Goal: Task Accomplishment & Management: Use online tool/utility

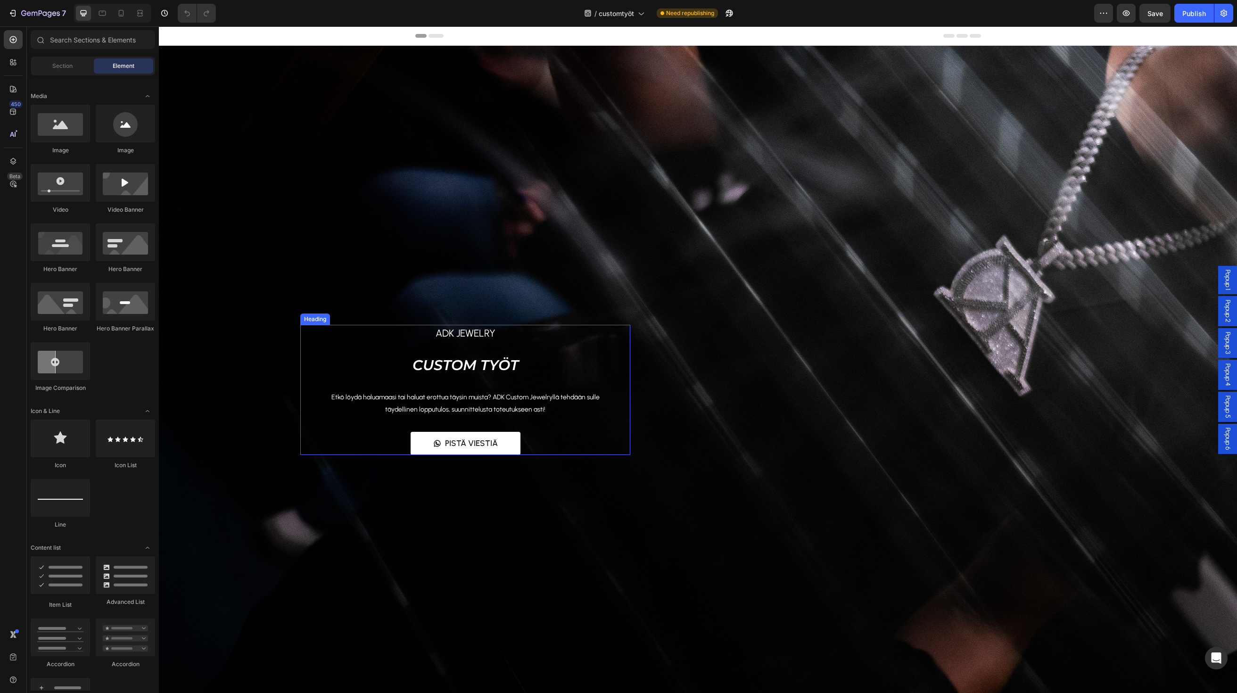
drag, startPoint x: 545, startPoint y: 372, endPoint x: 570, endPoint y: 357, distance: 29.2
click at [603, 359] on h2 "CUSTOM TYÖT" at bounding box center [465, 363] width 330 height 37
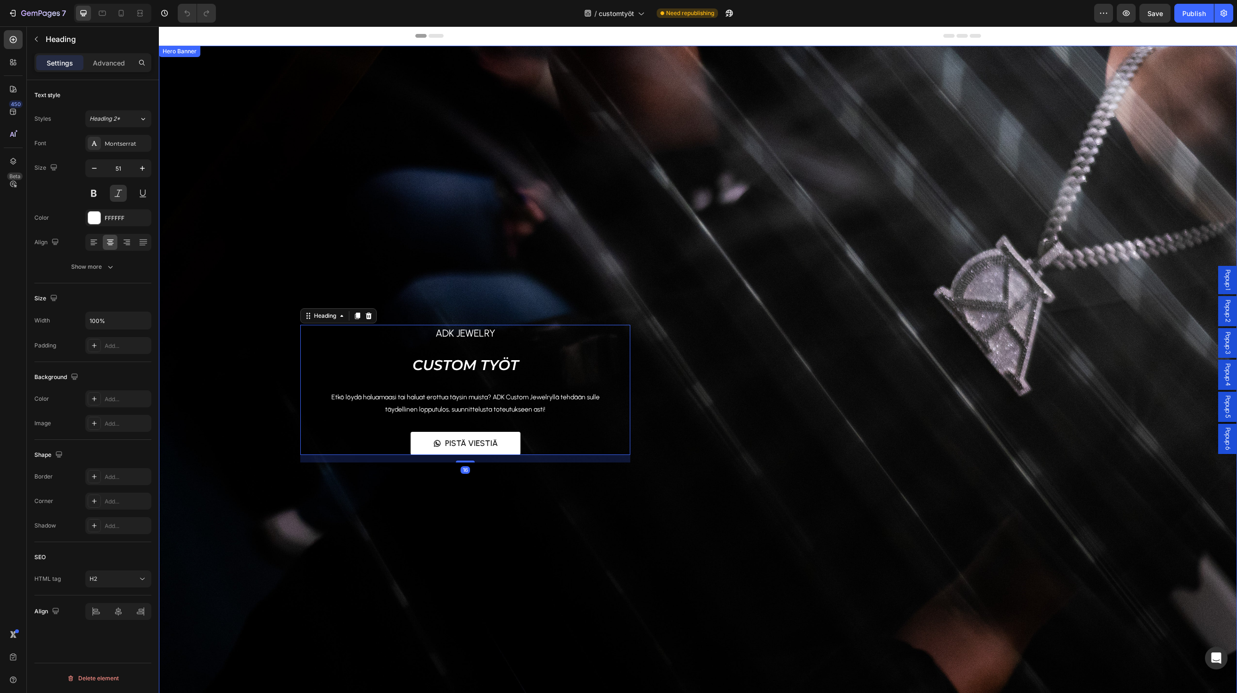
click at [643, 250] on div "Overlay" at bounding box center [698, 379] width 1078 height 667
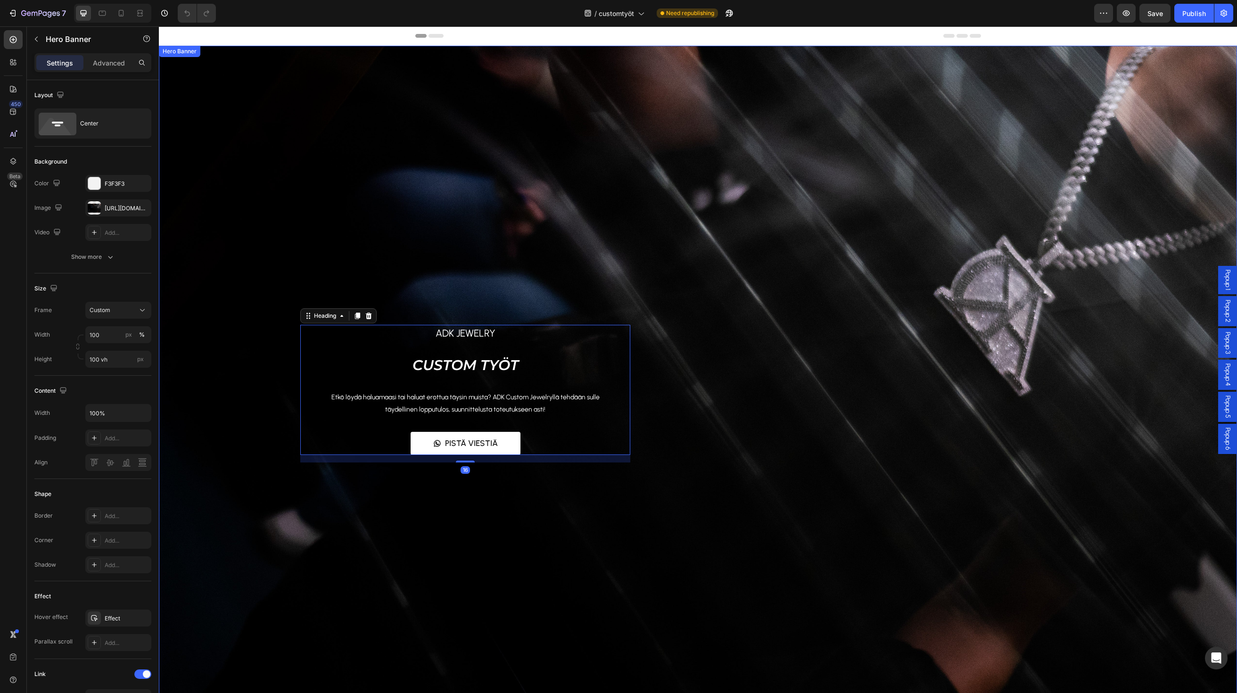
click at [658, 287] on div "ADK Jewelry Text block CUSTOM TYÖT Heading 16 Etkö löydä haluamaasi tai haluat …" at bounding box center [698, 379] width 1078 height 220
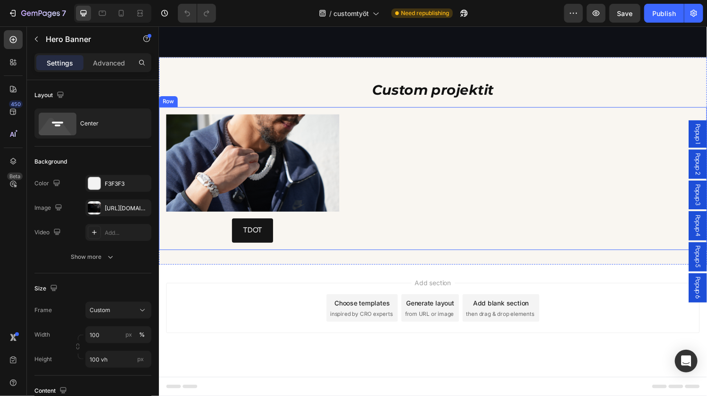
scroll to position [997, 0]
click at [280, 217] on img at bounding box center [255, 167] width 179 height 100
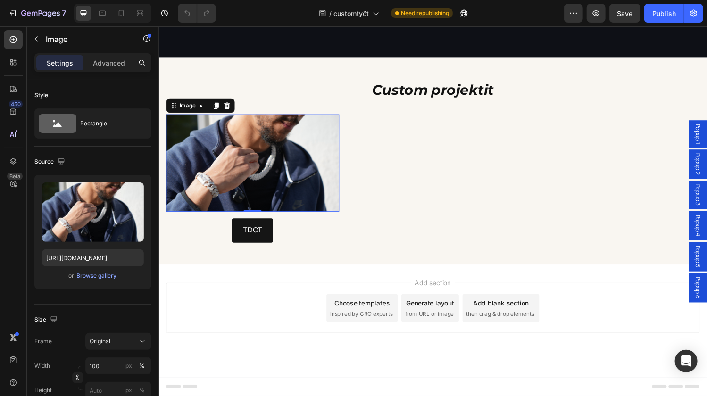
click at [713, 133] on span "Popup 1" at bounding box center [714, 137] width 9 height 21
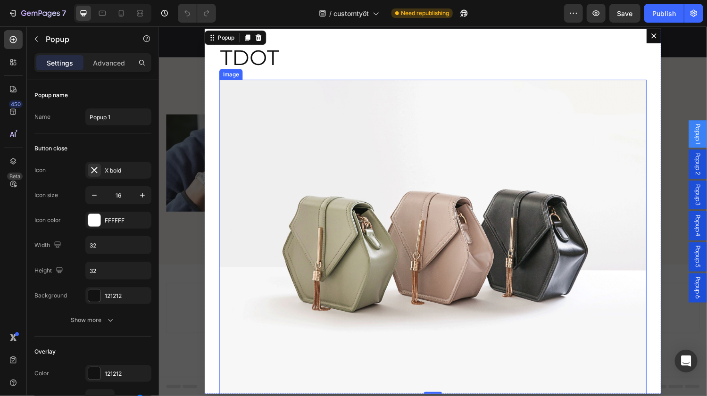
scroll to position [81, 0]
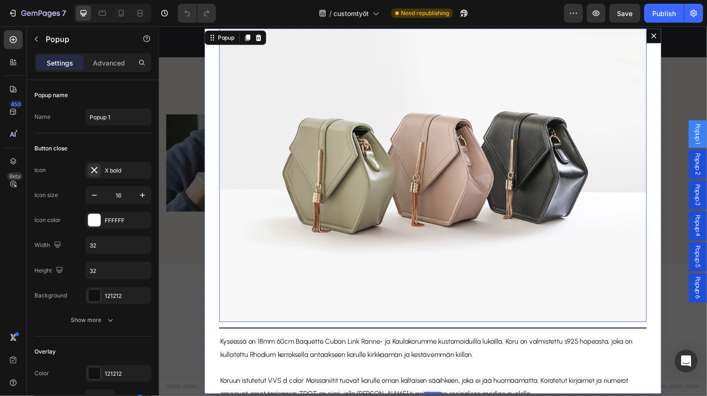
click at [391, 244] on img "Dialog body" at bounding box center [441, 165] width 441 height 331
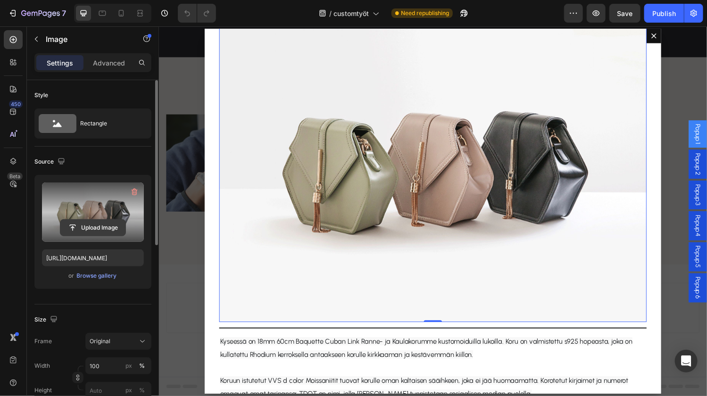
click at [98, 229] on input "file" at bounding box center [92, 228] width 65 height 16
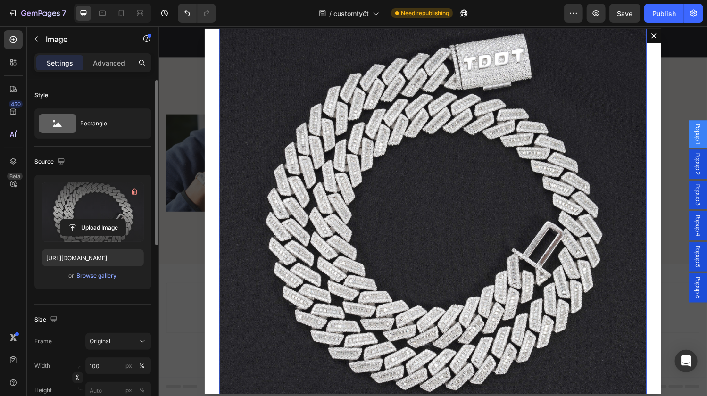
type input "https://cdn.shopify.com/s/files/1/0855/7337/0198/files/gempages_542515649088324…"
click at [138, 194] on icon "button" at bounding box center [134, 191] width 9 height 9
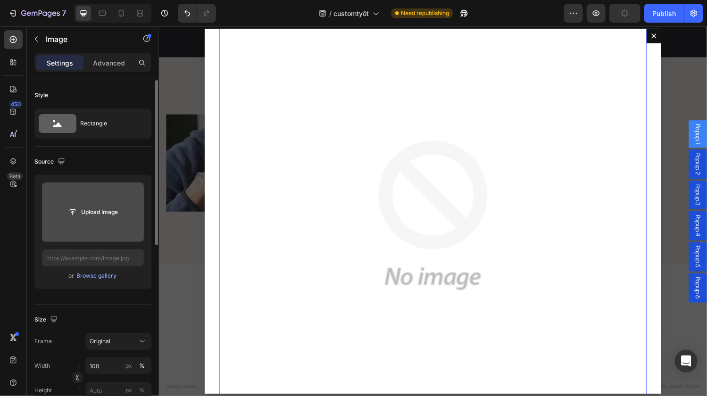
click at [95, 213] on input "file" at bounding box center [92, 212] width 65 height 16
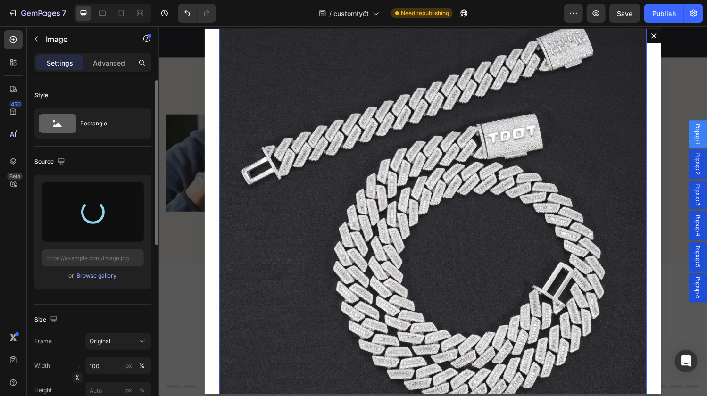
type input "https://cdn.shopify.com/s/files/1/0855/7337/0198/files/gempages_542515649088324…"
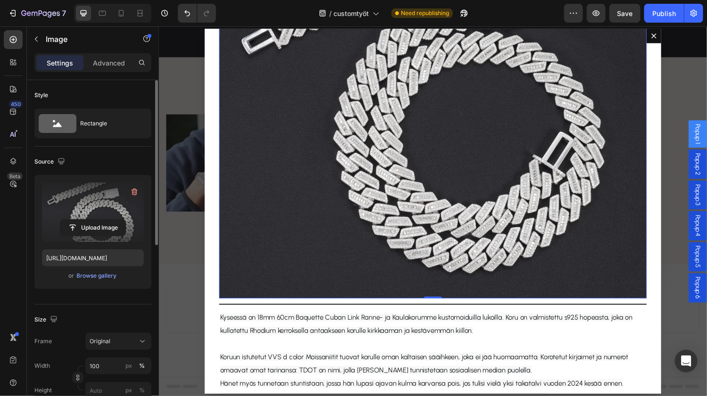
scroll to position [264, 0]
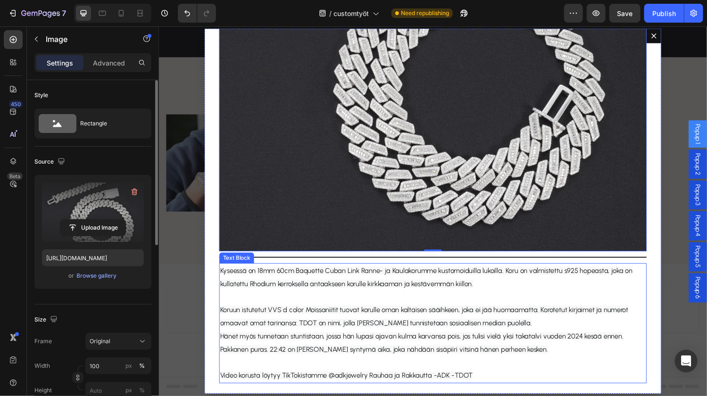
click at [382, 327] on span "Koruun istutetut VVS d color Moissaniitit tuovat korulle oman kaltaisen sääihke…" at bounding box center [432, 325] width 421 height 22
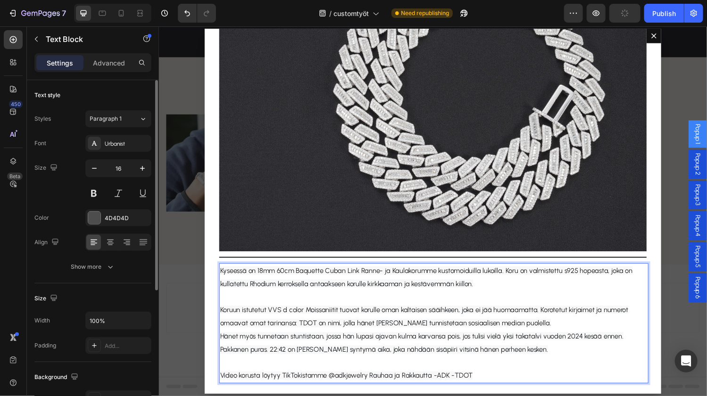
click at [390, 325] on span "Koruun istutetut VVS d color Moissaniitit tuovat korulle oman kaltaisen sääihke…" at bounding box center [432, 325] width 421 height 22
click at [404, 329] on span "Koruun istutetut VVS d color Moissaniitit tuovat korulle oman kaltaisen sääihke…" at bounding box center [432, 325] width 421 height 22
click at [231, 342] on span "Hänet myös tunnetaan stuntistaan, jossa hän lupasi ajavan kulma karvansa pois, …" at bounding box center [430, 353] width 416 height 22
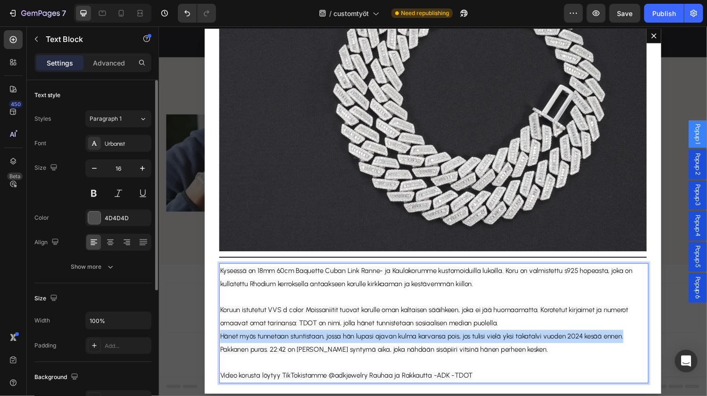
drag, startPoint x: 219, startPoint y: 342, endPoint x: 633, endPoint y: 343, distance: 413.4
click at [633, 343] on p "Hänet myös tunnetaan stuntistaan, jossa hän lupasi ajavan kulma karvansa pois, …" at bounding box center [441, 352] width 439 height 27
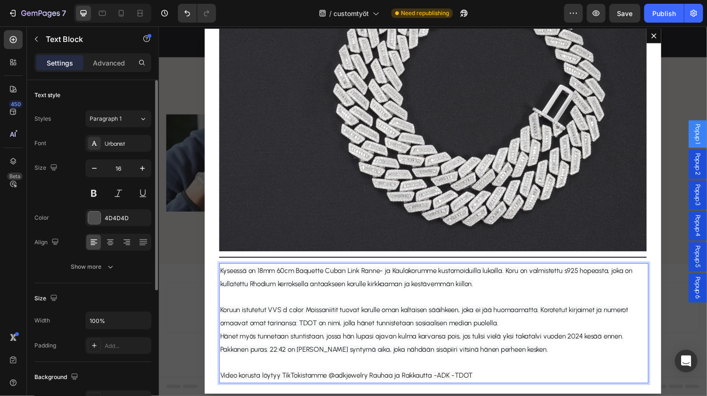
scroll to position [250, 0]
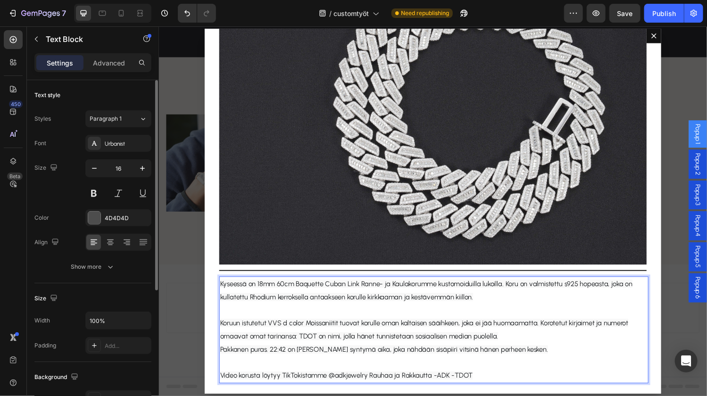
click at [273, 355] on span "Pakkanen puras. 22:42 on Thomasin syntymä aika, joka nähdään sisäpiiri vitsinä …" at bounding box center [391, 359] width 338 height 8
click at [485, 382] on p "Video korusta löytyy TikTokistamme @adkjewelry Rauhaa ja Rakkautta -ADK -TDOT" at bounding box center [441, 387] width 439 height 14
click at [438, 382] on span "Video korusta löytyy TikTokistamme @adkjewelry Rauhaa ja Rakkautta -ADK -TDOT" at bounding box center [352, 386] width 261 height 8
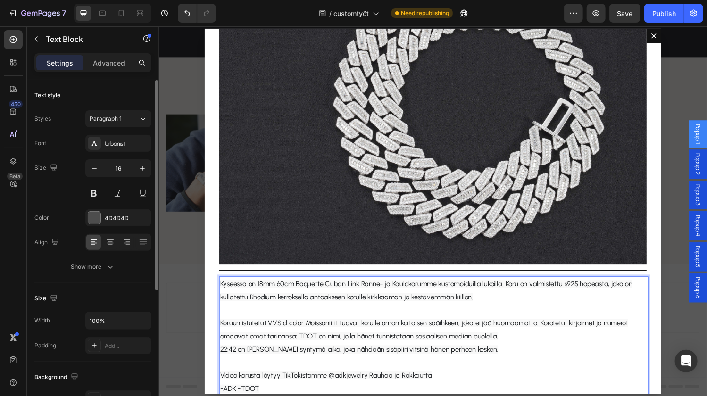
scroll to position [264, 0]
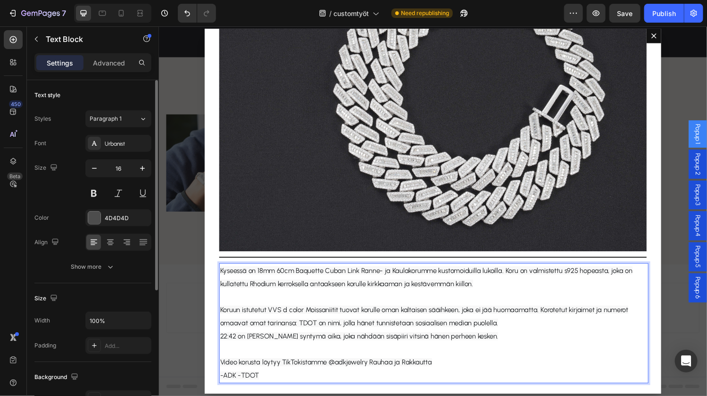
click at [238, 383] on span "-ADK -TDOT" at bounding box center [242, 386] width 40 height 8
click at [374, 370] on span "Video korusta löytyy TikTokistamme @adkjewelry Rauhaa ja Rakkautta" at bounding box center [331, 373] width 219 height 8
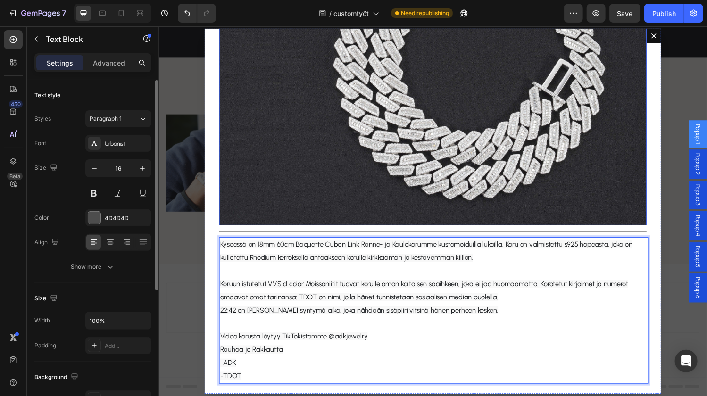
scroll to position [156, 0]
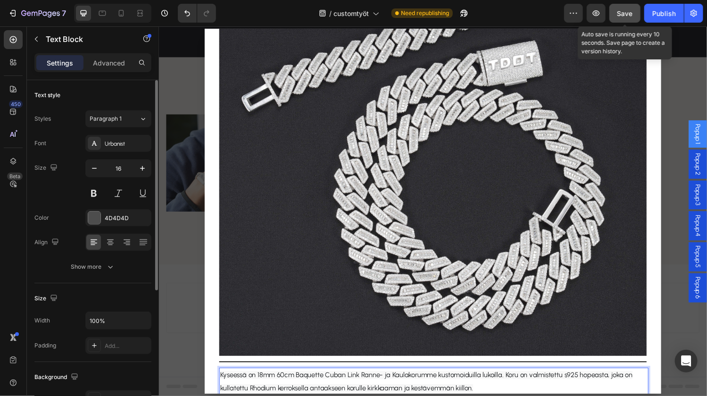
click at [621, 20] on button "Save" at bounding box center [624, 13] width 31 height 19
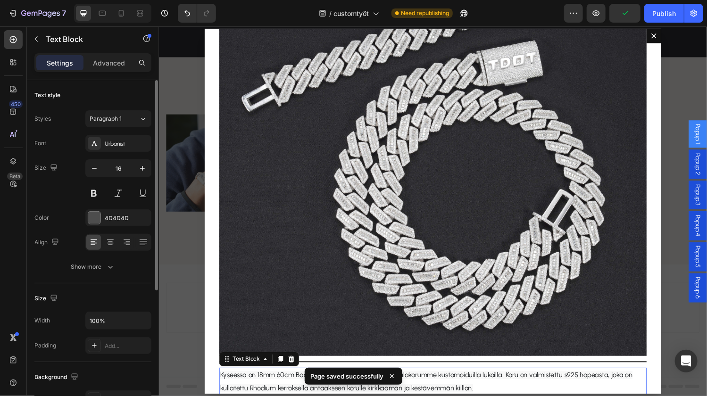
click at [708, 100] on div "Backdrop" at bounding box center [441, 217] width 566 height 382
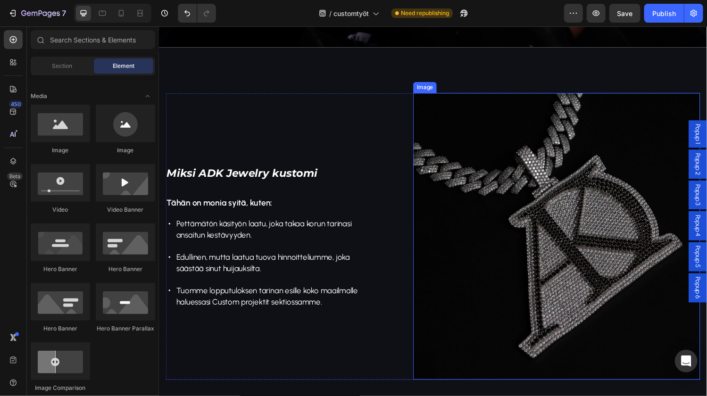
scroll to position [298, 0]
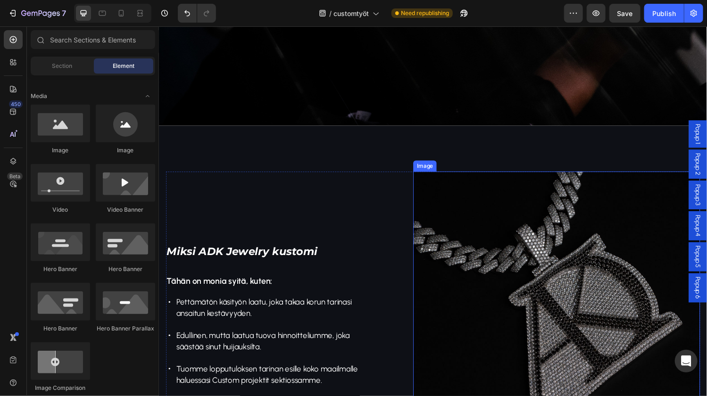
click at [485, 257] on img at bounding box center [569, 324] width 296 height 296
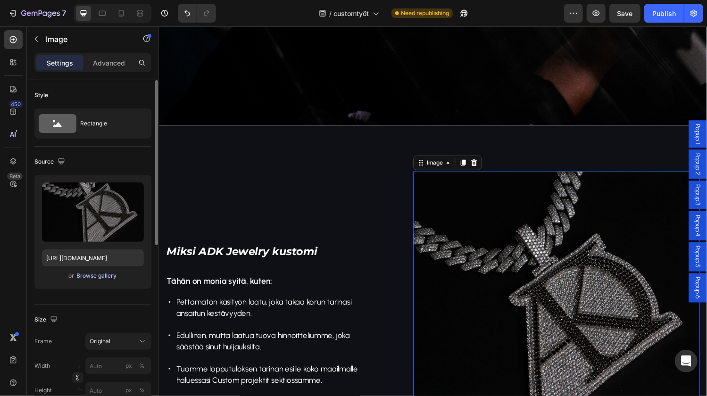
click at [93, 277] on div "Browse gallery" at bounding box center [97, 276] width 40 height 8
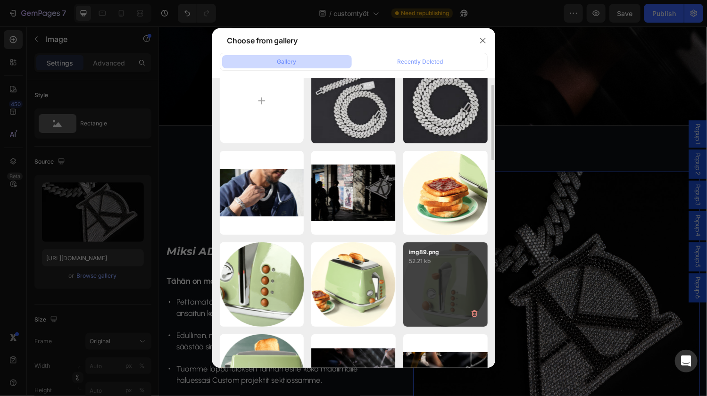
scroll to position [0, 0]
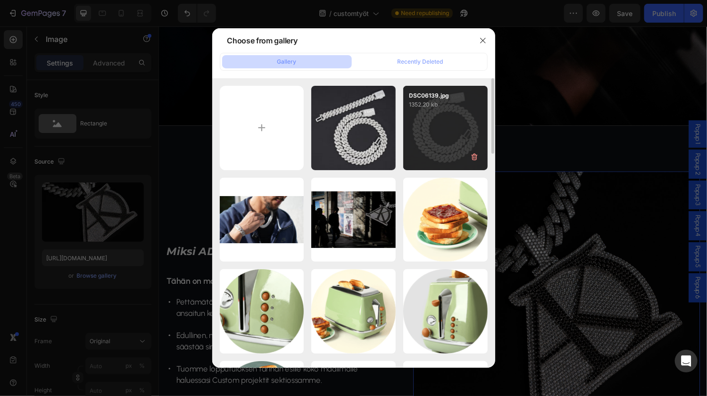
click at [423, 131] on div "DSC06139.jpg 1352.20 kb" at bounding box center [445, 128] width 84 height 84
type input "https://cdn.shopify.com/s/files/1/0855/7337/0198/files/gempages_542515649088324…"
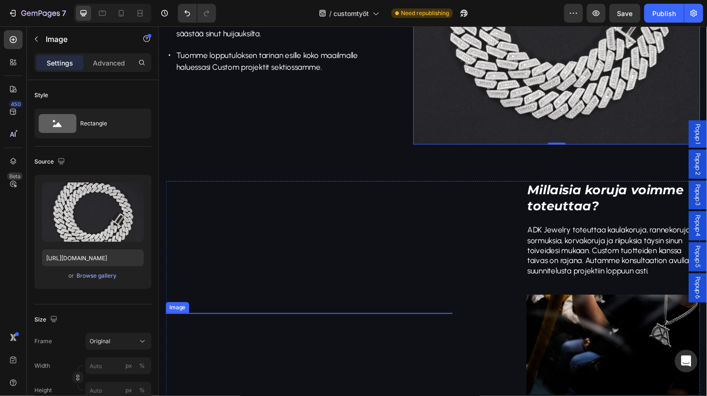
scroll to position [729, 0]
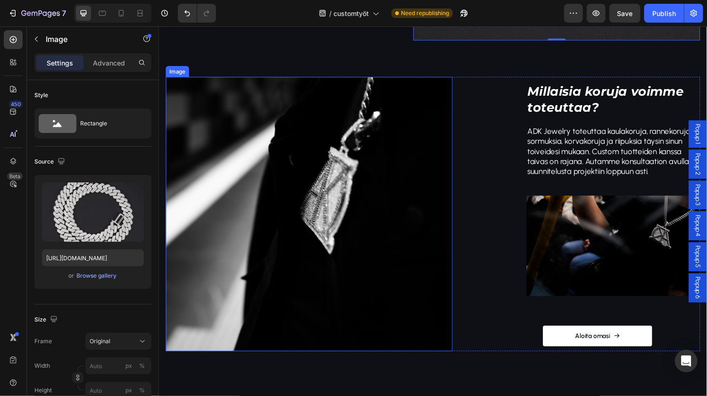
click at [216, 209] on img at bounding box center [313, 219] width 296 height 283
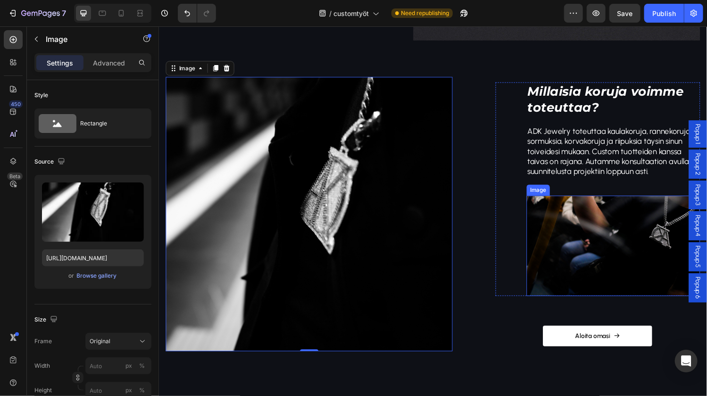
click at [569, 259] on img at bounding box center [627, 252] width 179 height 103
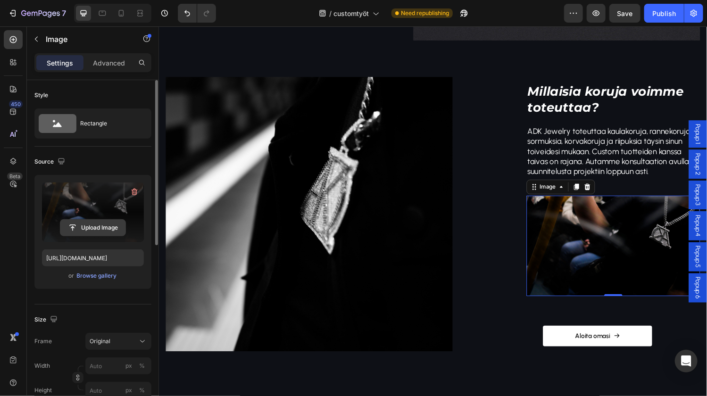
click at [105, 227] on input "file" at bounding box center [92, 228] width 65 height 16
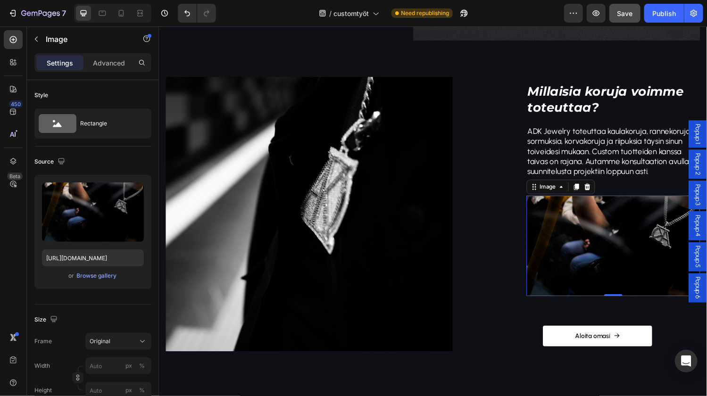
click at [627, 13] on span "Save" at bounding box center [625, 13] width 16 height 8
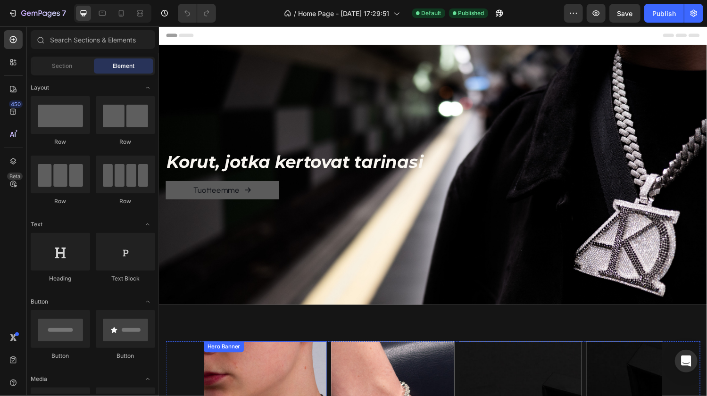
click at [252, 148] on div "[PERSON_NAME], jotka kertovat tarinasi Heading Tuotteemme Button Row" at bounding box center [441, 179] width 566 height 81
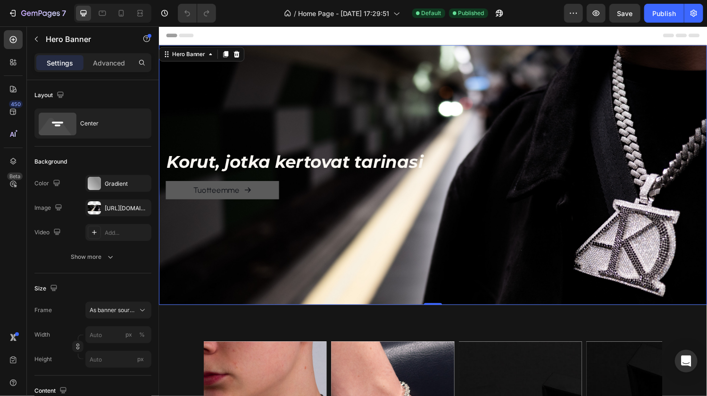
scroll to position [107, 0]
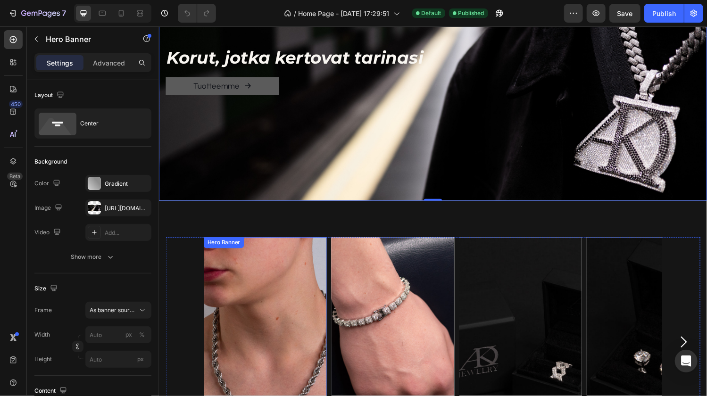
click at [286, 279] on div "Kaulakorut Heading Näytä kaikki Button Row" at bounding box center [268, 352] width 127 height 216
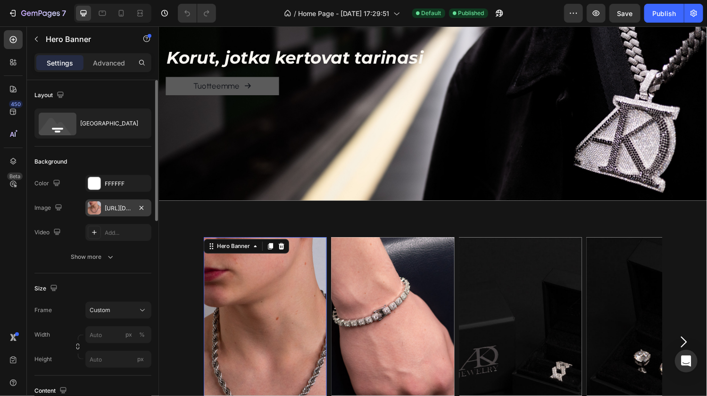
click at [116, 207] on div "[URL][DOMAIN_NAME]" at bounding box center [118, 208] width 27 height 8
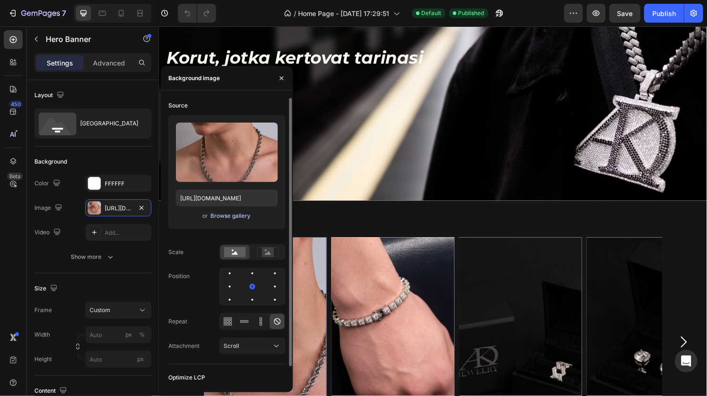
click at [224, 216] on div "Browse gallery" at bounding box center [231, 216] width 40 height 8
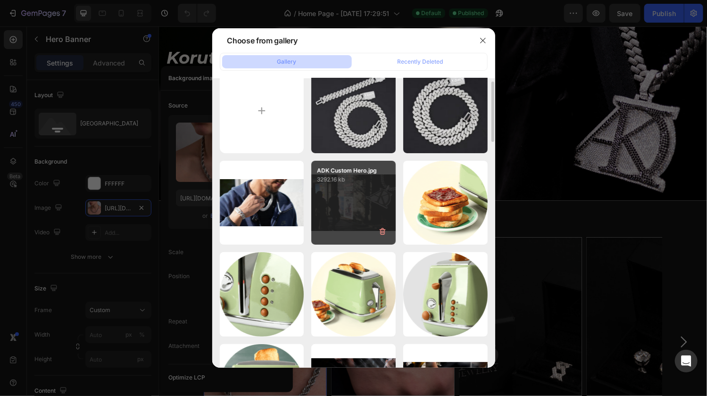
scroll to position [0, 0]
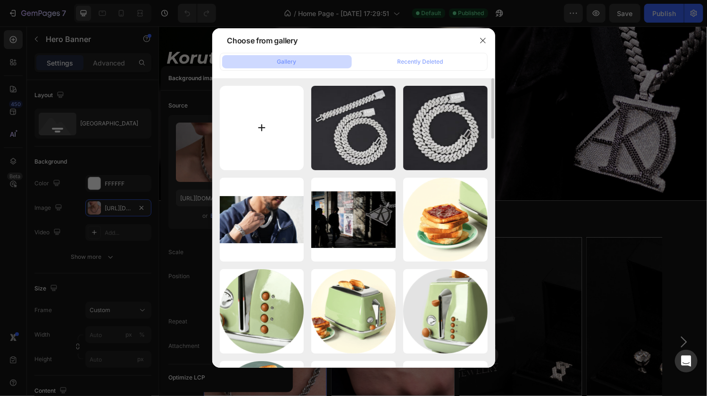
click at [280, 120] on input "file" at bounding box center [262, 128] width 84 height 84
click at [479, 40] on icon "button" at bounding box center [483, 41] width 8 height 8
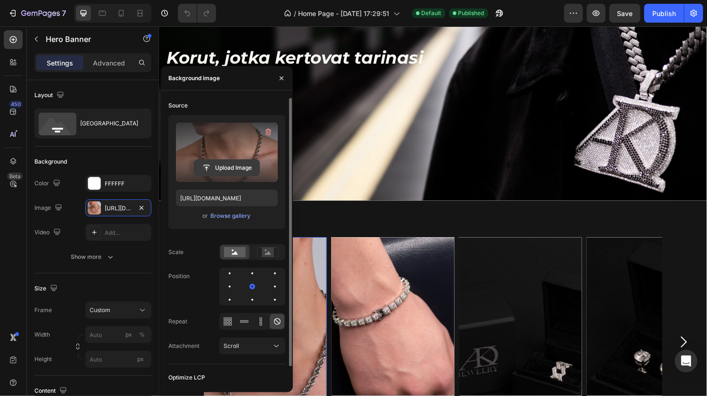
click at [226, 168] on input "file" at bounding box center [226, 168] width 65 height 16
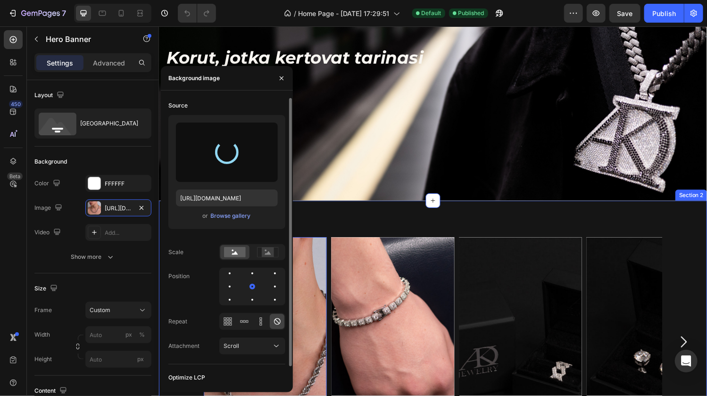
type input "[URL][DOMAIN_NAME]"
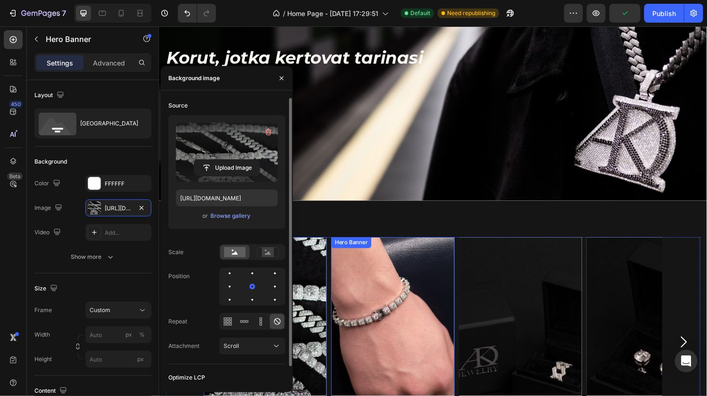
click at [399, 306] on div "Rannekorut Heading Näytä kaikki Button Row" at bounding box center [399, 352] width 127 height 216
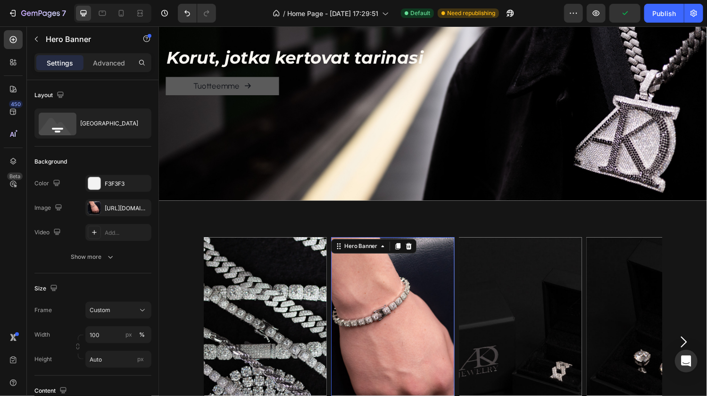
scroll to position [215, 0]
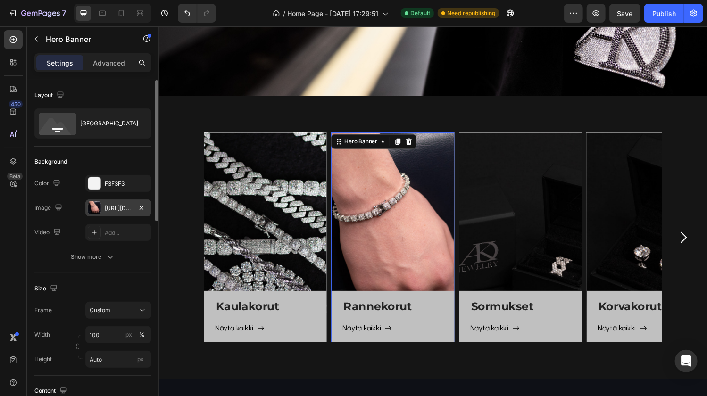
click at [98, 207] on div at bounding box center [94, 207] width 13 height 13
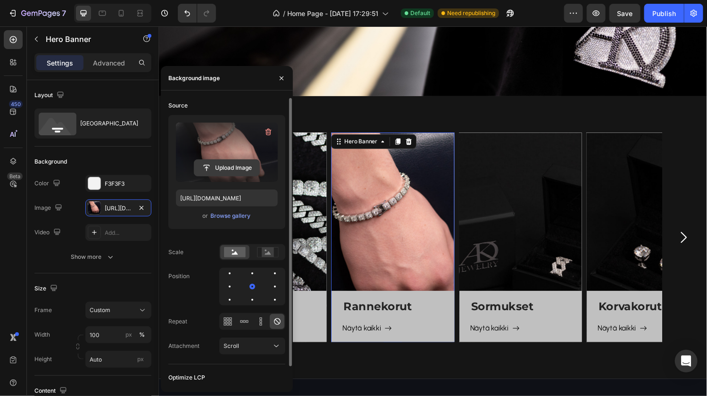
click at [238, 164] on input "file" at bounding box center [226, 168] width 65 height 16
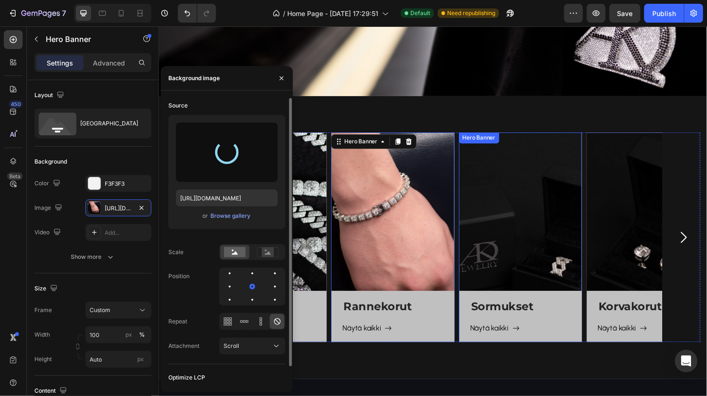
type input "[URL][DOMAIN_NAME]"
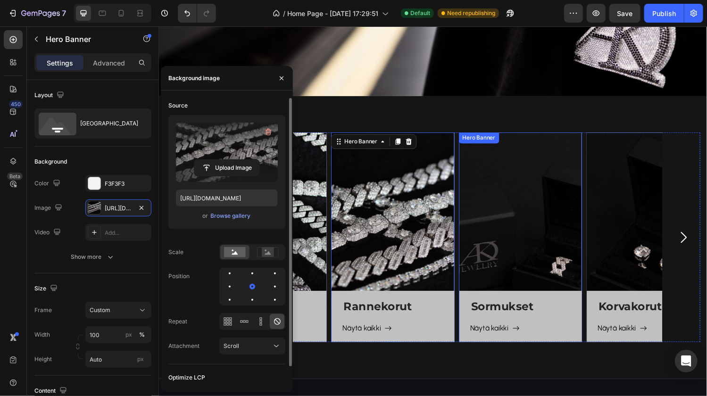
click at [509, 239] on div "Sormukset Heading Näytä kaikki Button Row" at bounding box center [531, 244] width 127 height 216
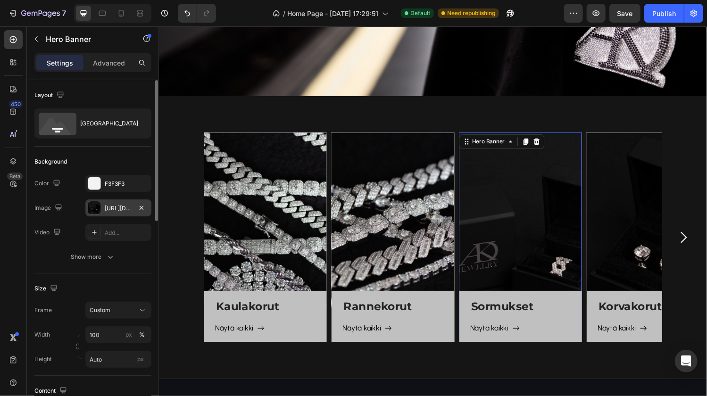
click at [91, 206] on div at bounding box center [94, 207] width 13 height 13
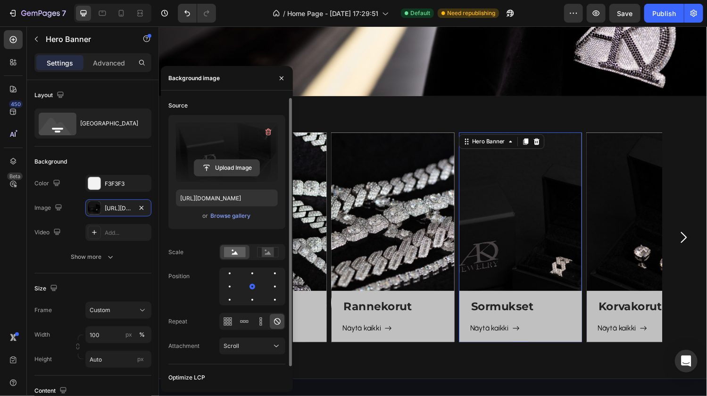
click at [234, 168] on input "file" at bounding box center [226, 168] width 65 height 16
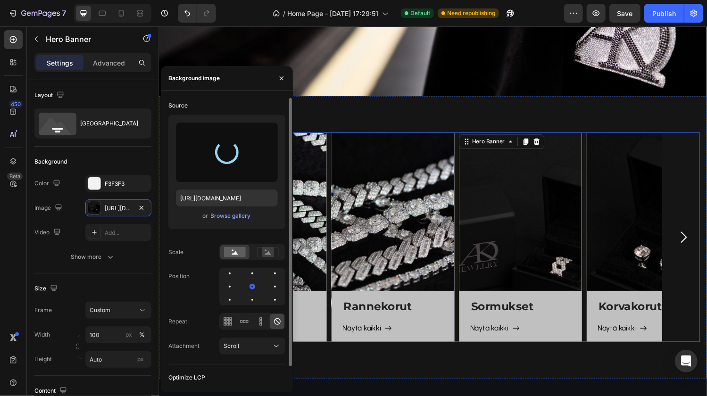
click at [702, 237] on icon "Carousel Next Arrow" at bounding box center [700, 244] width 16 height 16
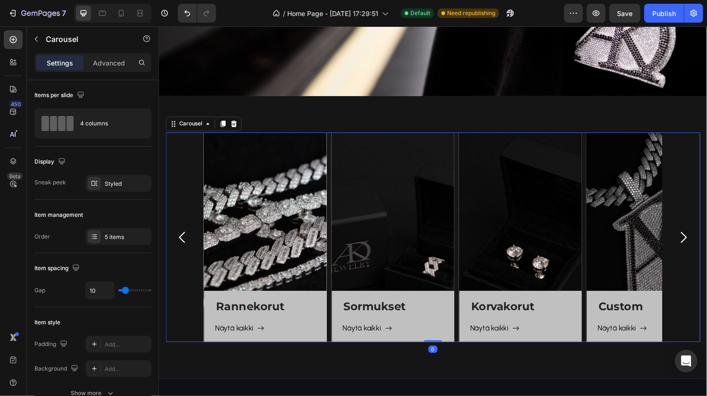
click at [695, 244] on icon "Carousel Next Arrow" at bounding box center [700, 244] width 16 height 16
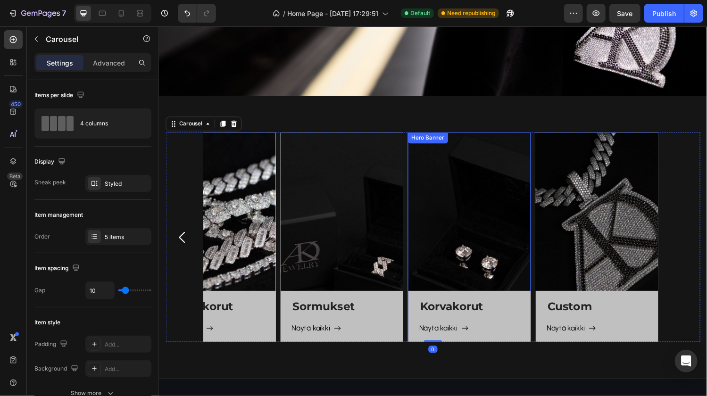
click at [458, 271] on div "Korvakorut Heading Näytä kaikki Button Row" at bounding box center [478, 244] width 127 height 216
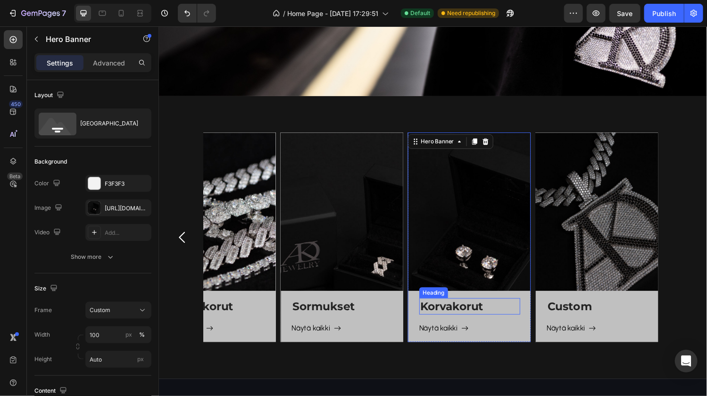
click at [450, 313] on h3 "Korvakorut" at bounding box center [479, 315] width 104 height 16
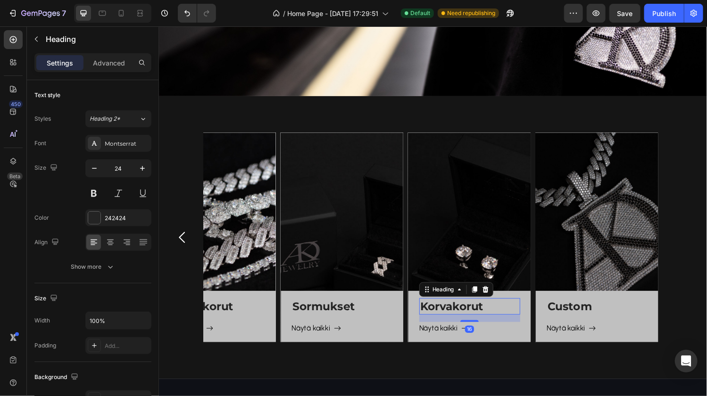
click at [454, 265] on div "Korvakorut Heading 16 Näytä kaikki Button Row" at bounding box center [478, 244] width 127 height 216
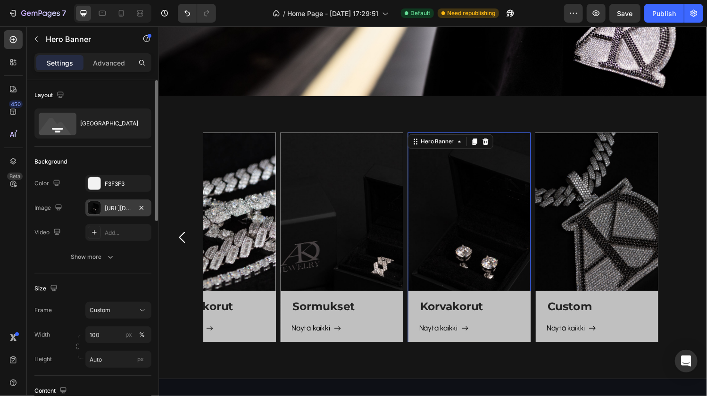
click at [106, 209] on div "[URL][DOMAIN_NAME]" at bounding box center [118, 208] width 27 height 8
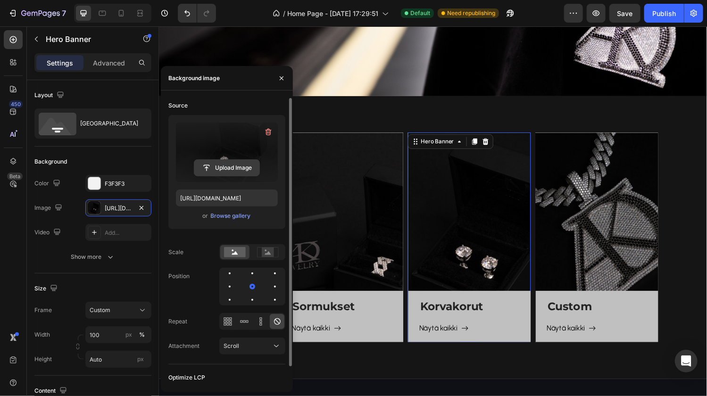
click at [225, 168] on input "file" at bounding box center [226, 168] width 65 height 16
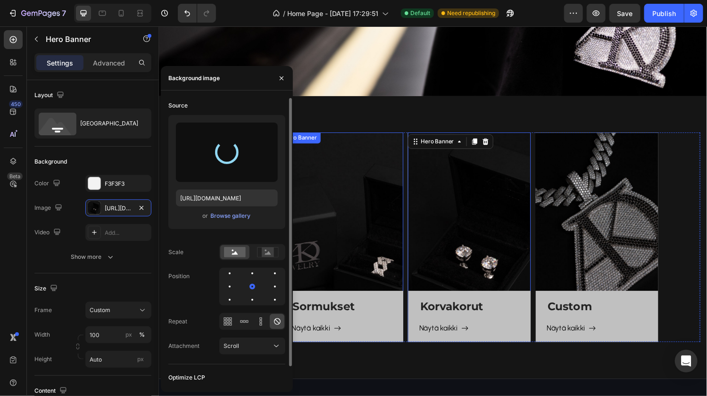
type input "[URL][DOMAIN_NAME]"
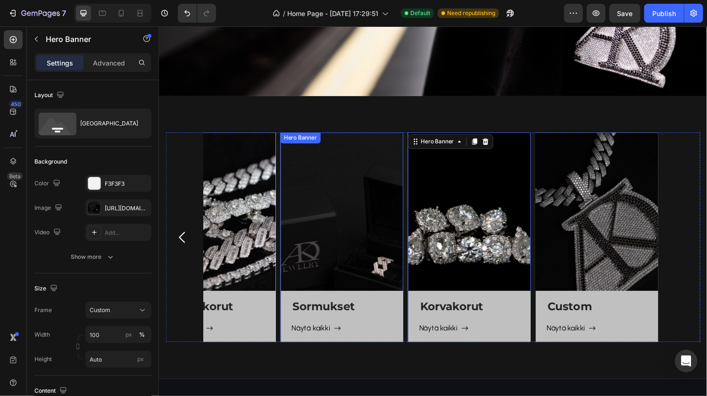
click at [314, 269] on div "Sormukset Heading Näytä kaikki Button Row" at bounding box center [347, 244] width 127 height 216
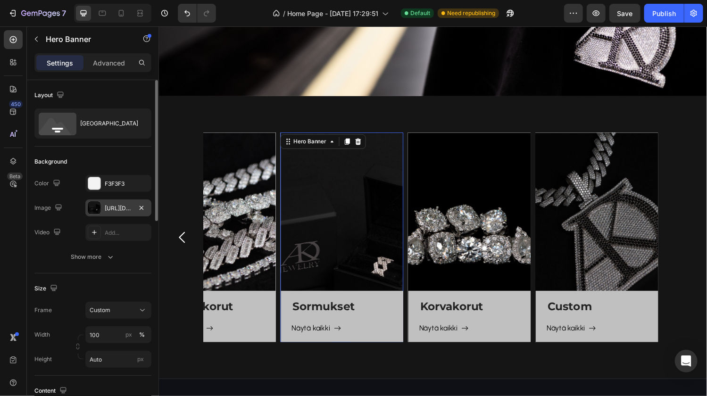
click at [105, 209] on div "[URL][DOMAIN_NAME]" at bounding box center [118, 208] width 27 height 8
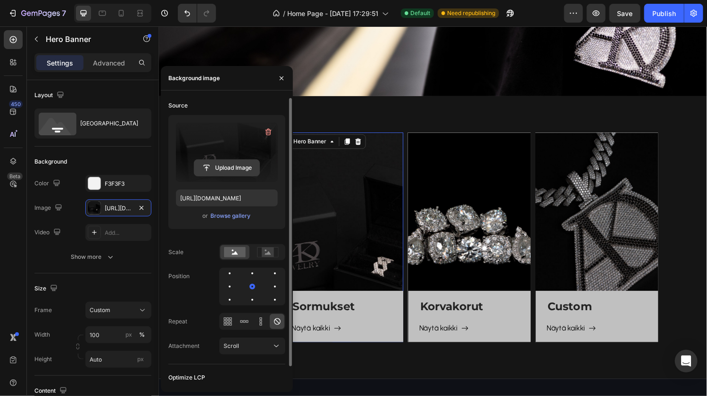
click at [228, 161] on input "file" at bounding box center [226, 168] width 65 height 16
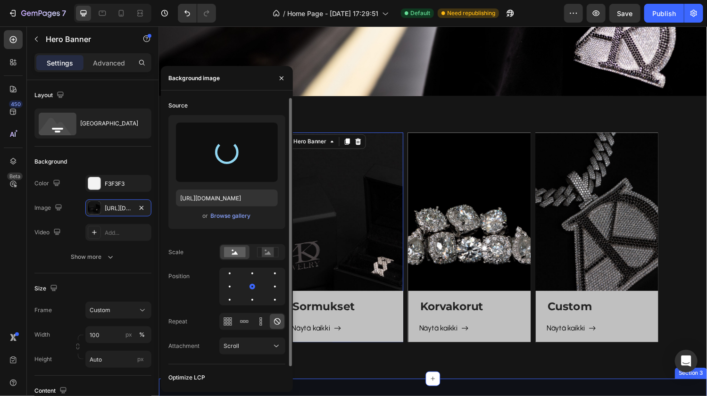
type input "[URL][DOMAIN_NAME]"
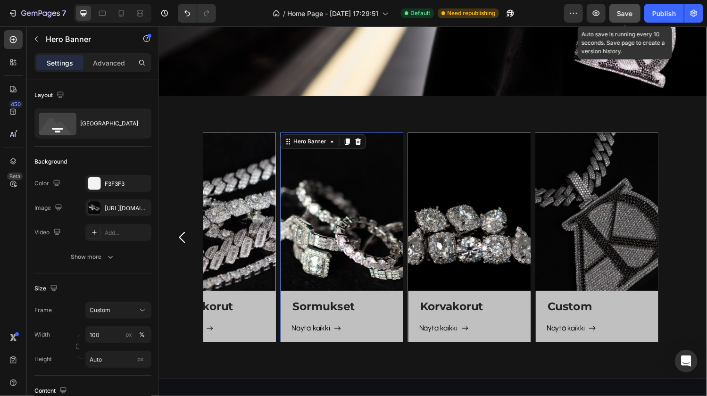
click at [624, 14] on span "Save" at bounding box center [625, 13] width 16 height 8
click at [628, 10] on span "Save" at bounding box center [625, 13] width 16 height 8
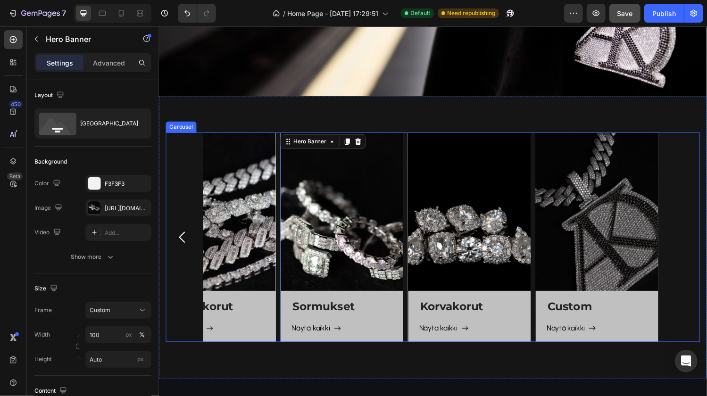
click at [186, 242] on icon "Carousel Back Arrow" at bounding box center [182, 244] width 16 height 16
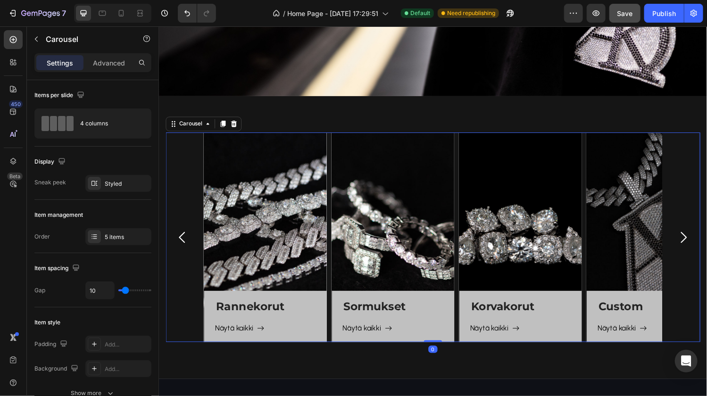
click at [186, 242] on icon "Carousel Back Arrow" at bounding box center [182, 244] width 16 height 16
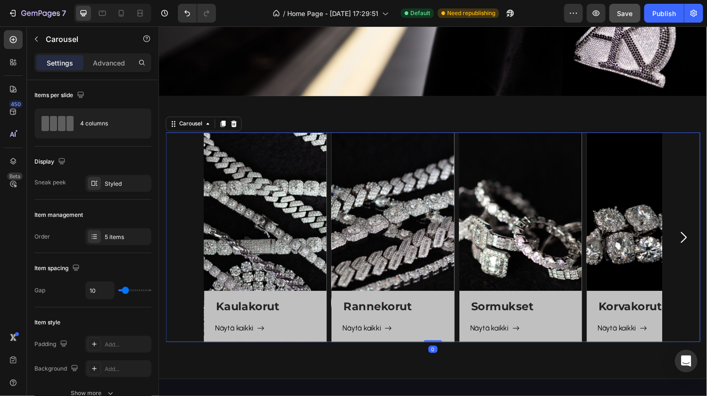
click at [186, 242] on div "Kaulakorut Heading Näytä kaikki Button Row Hero Banner Rannekorut Heading Näytä…" at bounding box center [441, 244] width 552 height 216
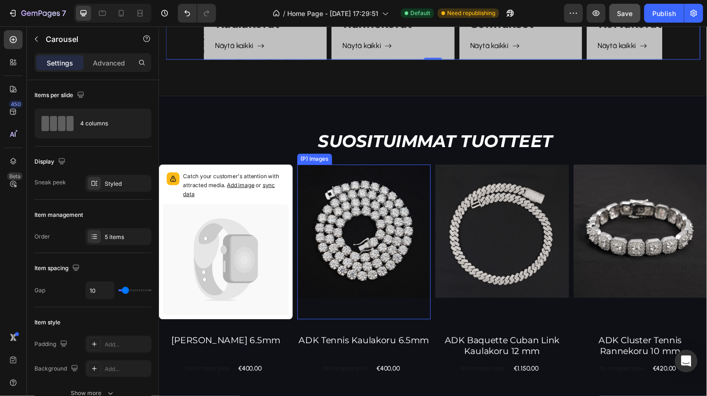
scroll to position [538, 0]
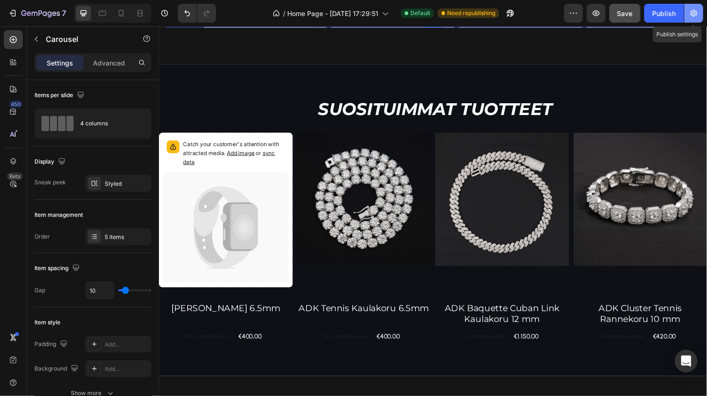
click at [693, 16] on icon "button" at bounding box center [693, 12] width 9 height 9
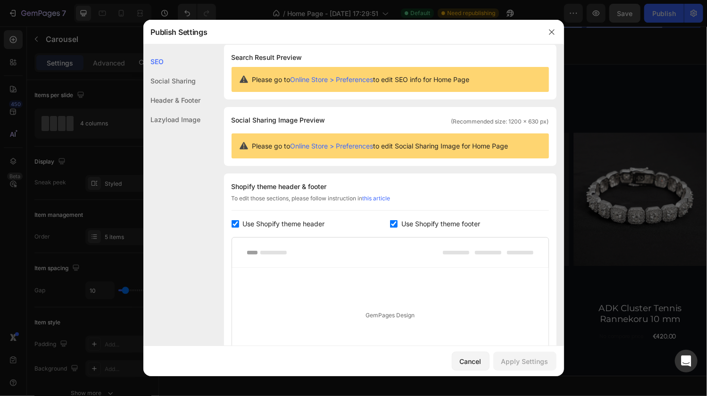
scroll to position [0, 0]
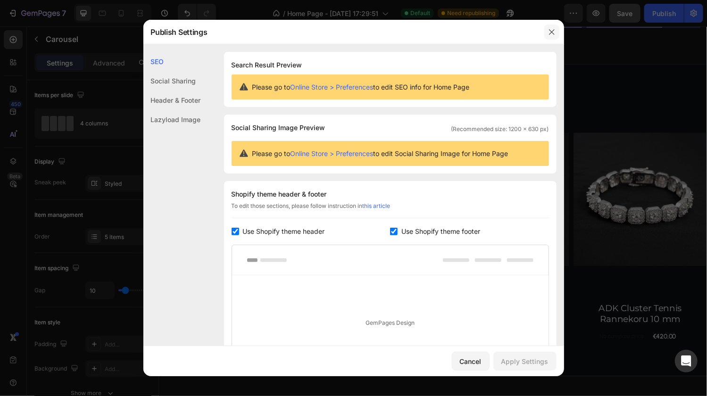
click at [553, 33] on icon "button" at bounding box center [552, 32] width 8 height 8
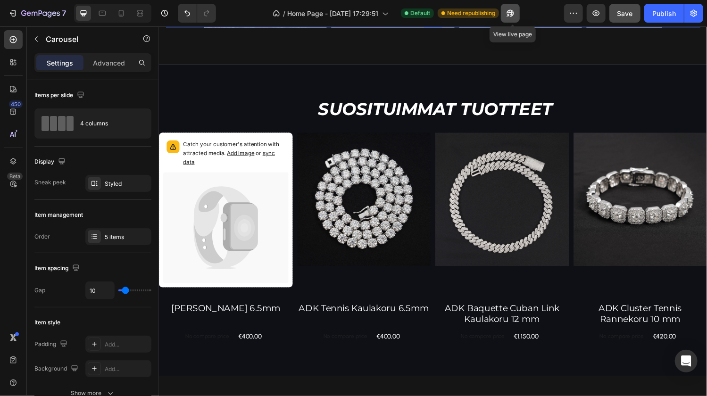
click at [511, 13] on icon "button" at bounding box center [509, 12] width 9 height 9
click at [661, 18] on button "Publish" at bounding box center [664, 13] width 40 height 19
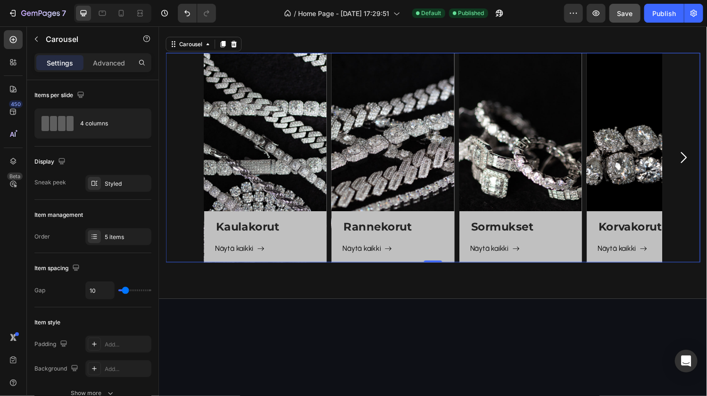
scroll to position [189, 0]
